Goal: Task Accomplishment & Management: Use online tool/utility

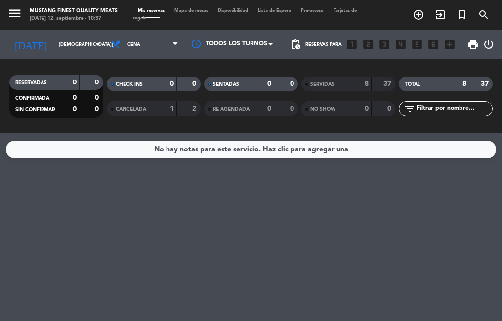
click at [183, 11] on span "Mapa de mesas" at bounding box center [192, 10] width 44 height 4
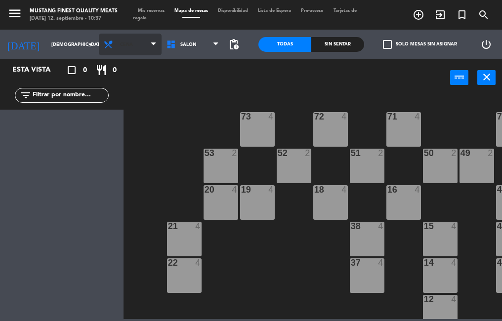
click at [131, 42] on span "Cena" at bounding box center [130, 45] width 63 height 22
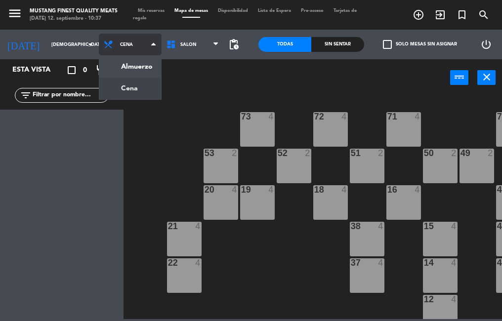
click at [130, 70] on ng-component "menu Mustang Finest Quality Meats [DATE] 12. septiembre - 10:37 Mis reservas Ma…" at bounding box center [251, 159] width 502 height 319
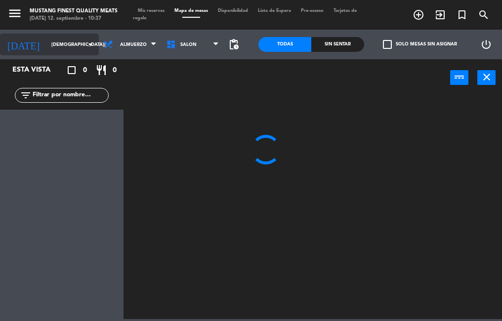
click at [52, 42] on input "[DEMOGRAPHIC_DATA][DATE]" at bounding box center [78, 44] width 64 height 15
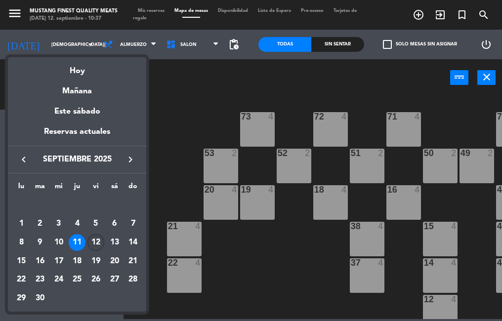
click at [95, 240] on div "12" at bounding box center [96, 242] width 17 height 17
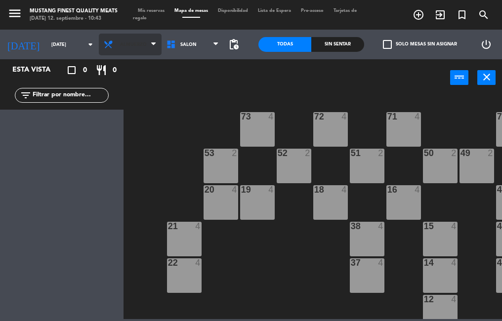
click at [124, 45] on span "Almuerzo" at bounding box center [133, 44] width 27 height 5
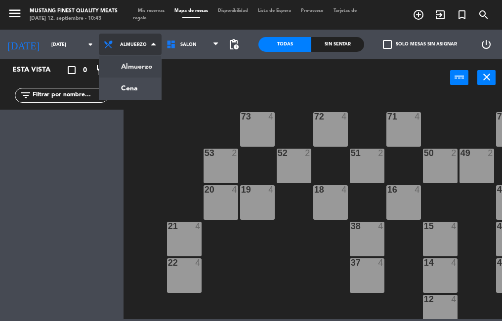
click at [139, 87] on ng-component "menu Mustang Finest Quality Meats [DATE] 12. septiembre - 10:43 Mis reservas Ma…" at bounding box center [251, 159] width 502 height 319
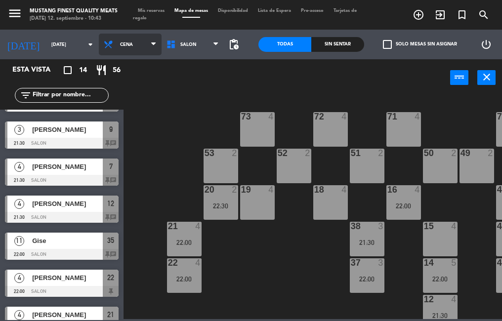
scroll to position [133, 0]
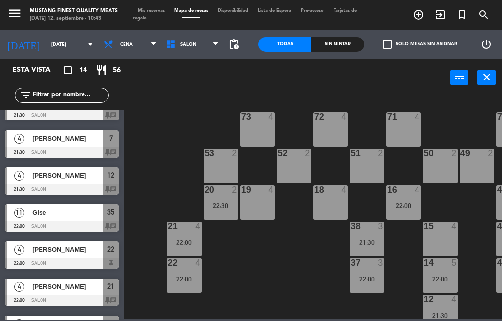
click at [113, 150] on div at bounding box center [62, 152] width 114 height 11
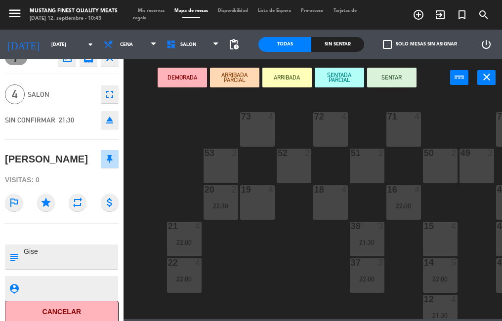
scroll to position [22, 0]
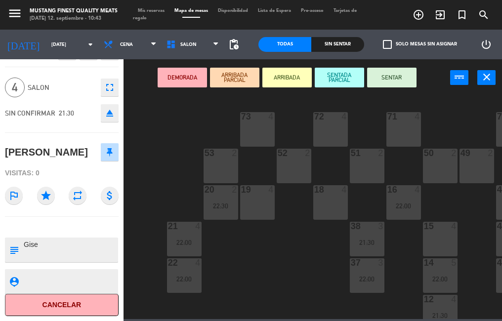
click at [251, 258] on div "73 4 72 4 71 4 69 8 70 4 80 8 50 2 53 2 52 2 51 2 49 2 68 6 81 8 18 4 16 4 22:0…" at bounding box center [316, 206] width 374 height 225
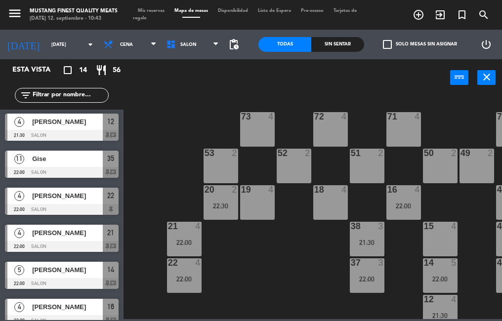
scroll to position [176, 0]
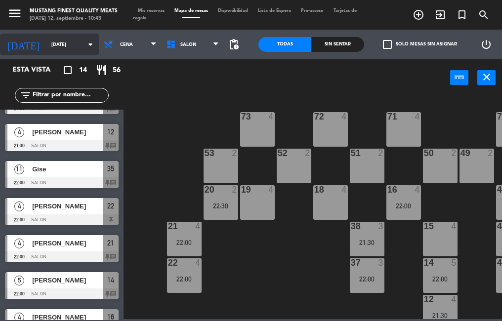
click at [85, 45] on icon "arrow_drop_down" at bounding box center [91, 45] width 12 height 12
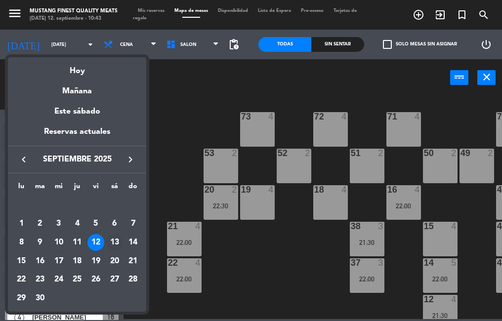
click at [113, 244] on div "13" at bounding box center [114, 242] width 17 height 17
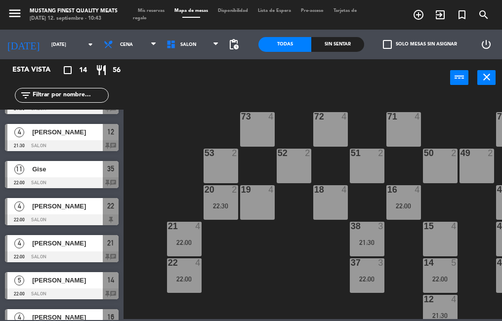
type input "[DATE]"
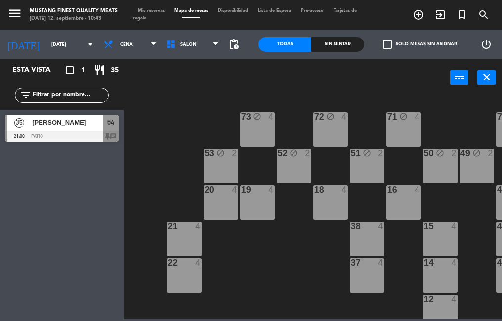
scroll to position [0, 0]
click at [86, 133] on div at bounding box center [62, 136] width 114 height 11
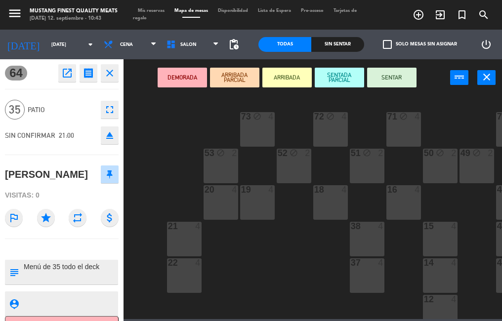
click at [102, 267] on textarea at bounding box center [70, 272] width 94 height 21
type textarea "Menú de 35 todo el deck mesa nos dueña"
click at [85, 76] on icon "receipt" at bounding box center [89, 73] width 12 height 12
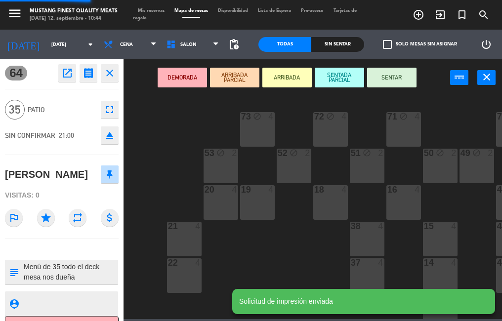
click at [232, 262] on div "73 block 4 72 block 4 71 block 4 69 block 8 70 block 4 80 8 50 block 2 53 block…" at bounding box center [316, 206] width 374 height 225
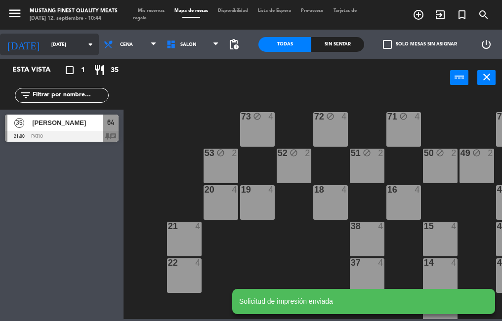
click at [62, 45] on input "[DATE]" at bounding box center [78, 44] width 64 height 15
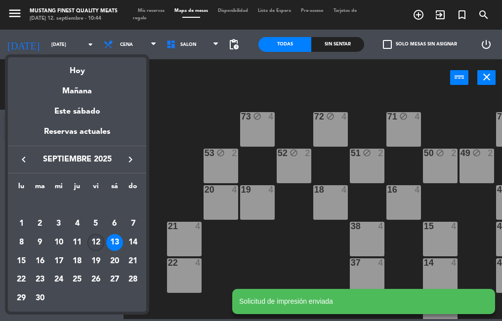
click at [93, 245] on div "12" at bounding box center [96, 242] width 17 height 17
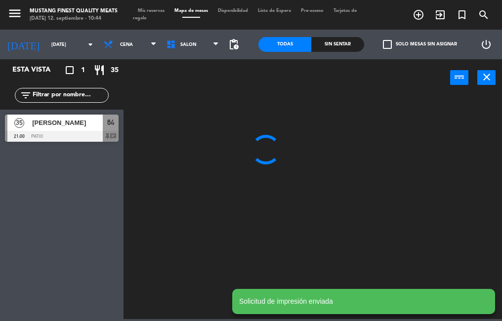
type input "[DATE]"
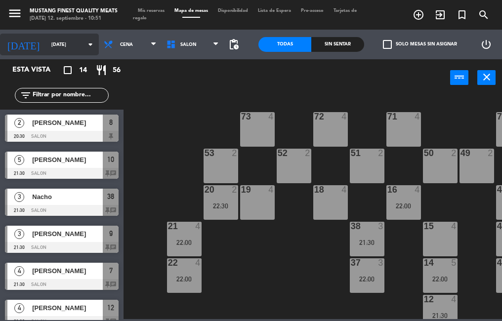
click at [58, 46] on input "[DATE]" at bounding box center [78, 44] width 64 height 15
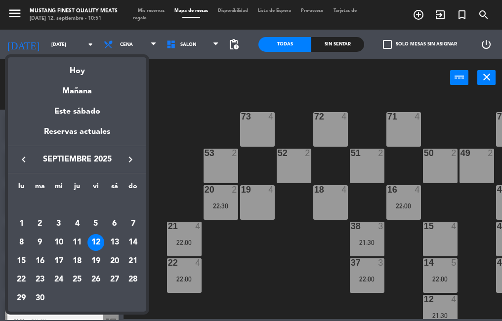
click at [168, 160] on div at bounding box center [251, 160] width 502 height 321
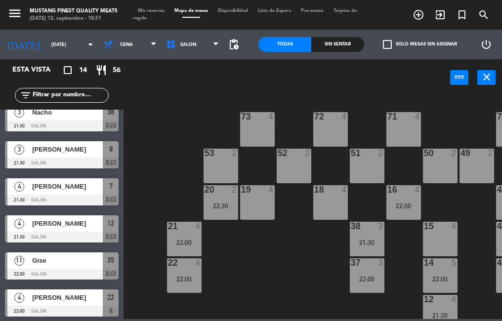
scroll to position [81, 0]
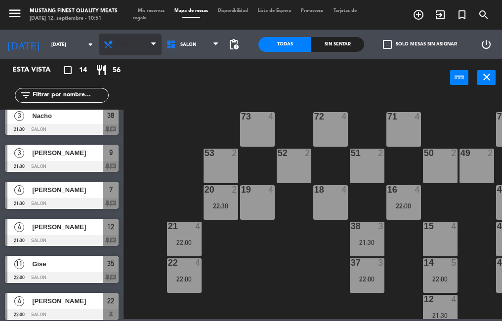
click at [124, 45] on span "Cena" at bounding box center [130, 45] width 63 height 22
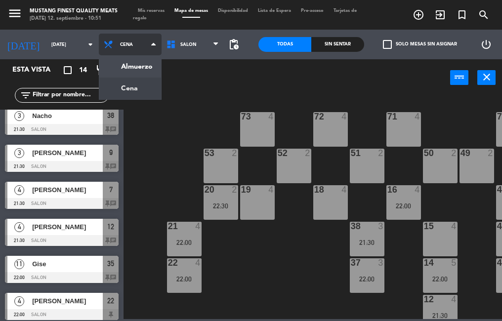
click at [134, 69] on ng-component "menu Mustang Finest Quality Meats [DATE] 12. septiembre - 10:51 Mis reservas Ma…" at bounding box center [251, 159] width 502 height 319
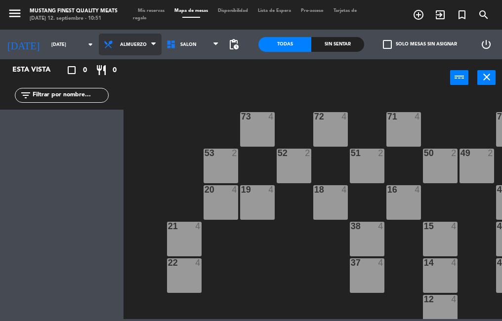
scroll to position [0, 0]
